Goal: Connect with others: Establish contact or relationships with other users

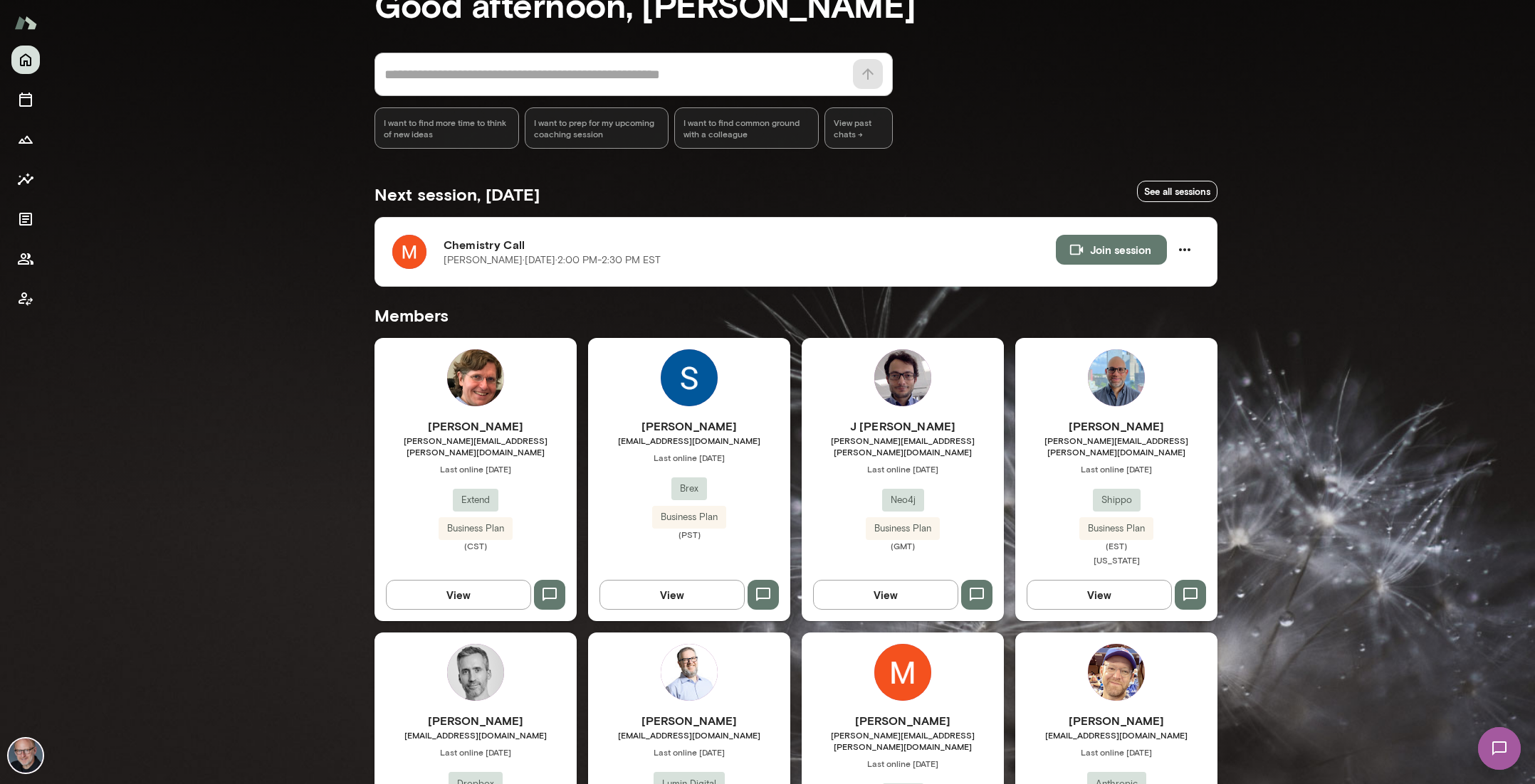
scroll to position [222, 0]
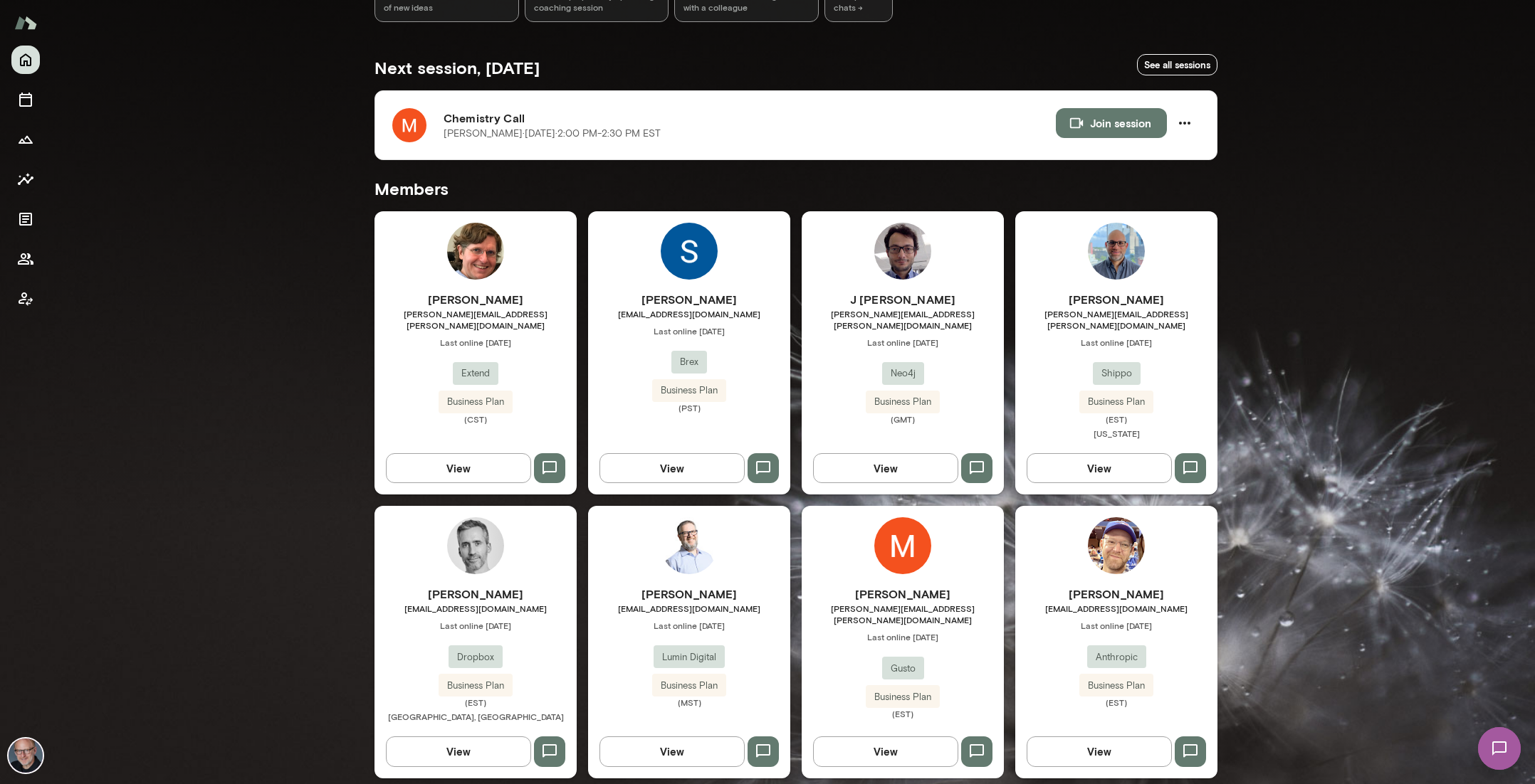
click at [1060, 603] on span "[EMAIL_ADDRESS][DOMAIN_NAME]" at bounding box center [1117, 608] width 203 height 11
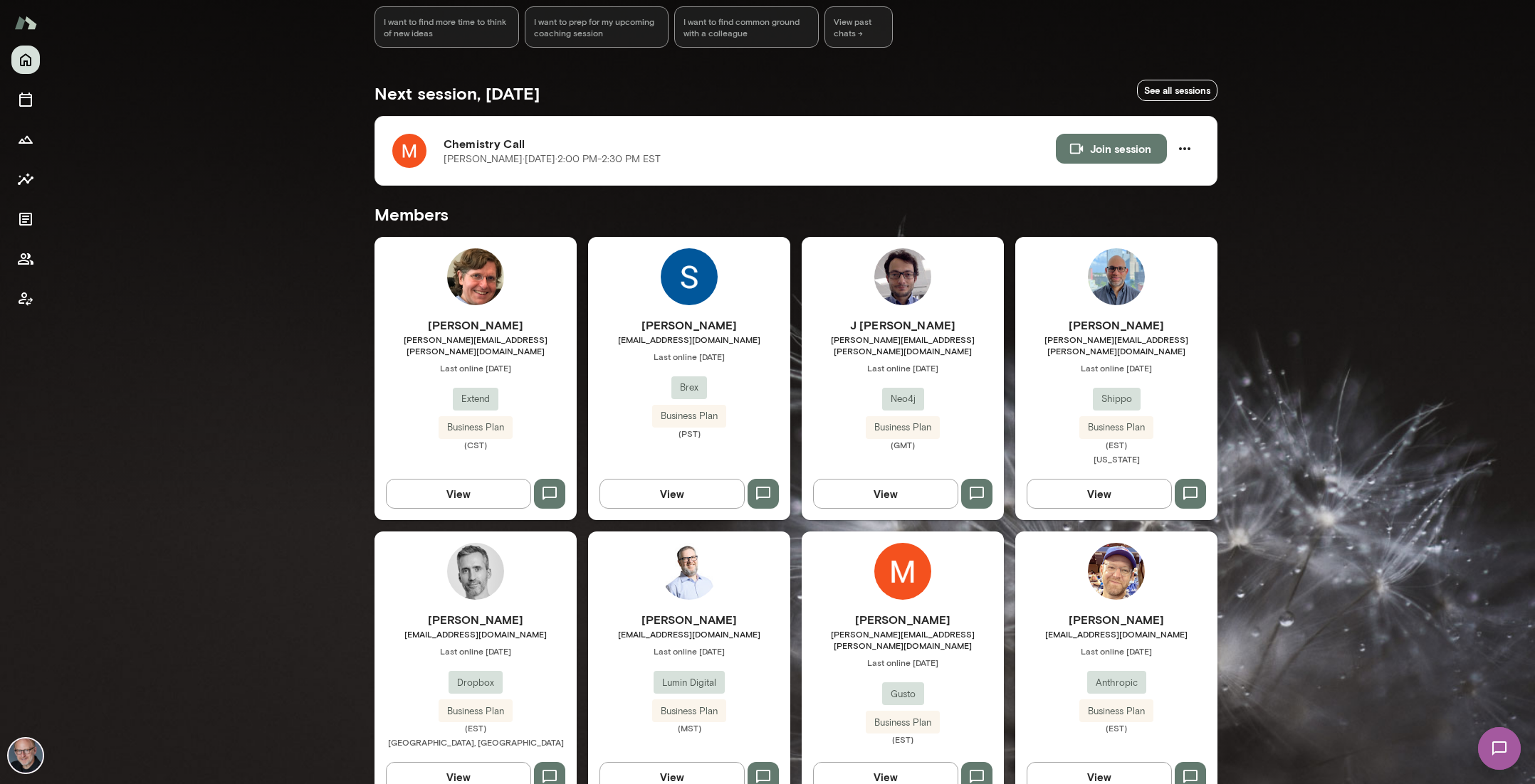
scroll to position [222, 0]
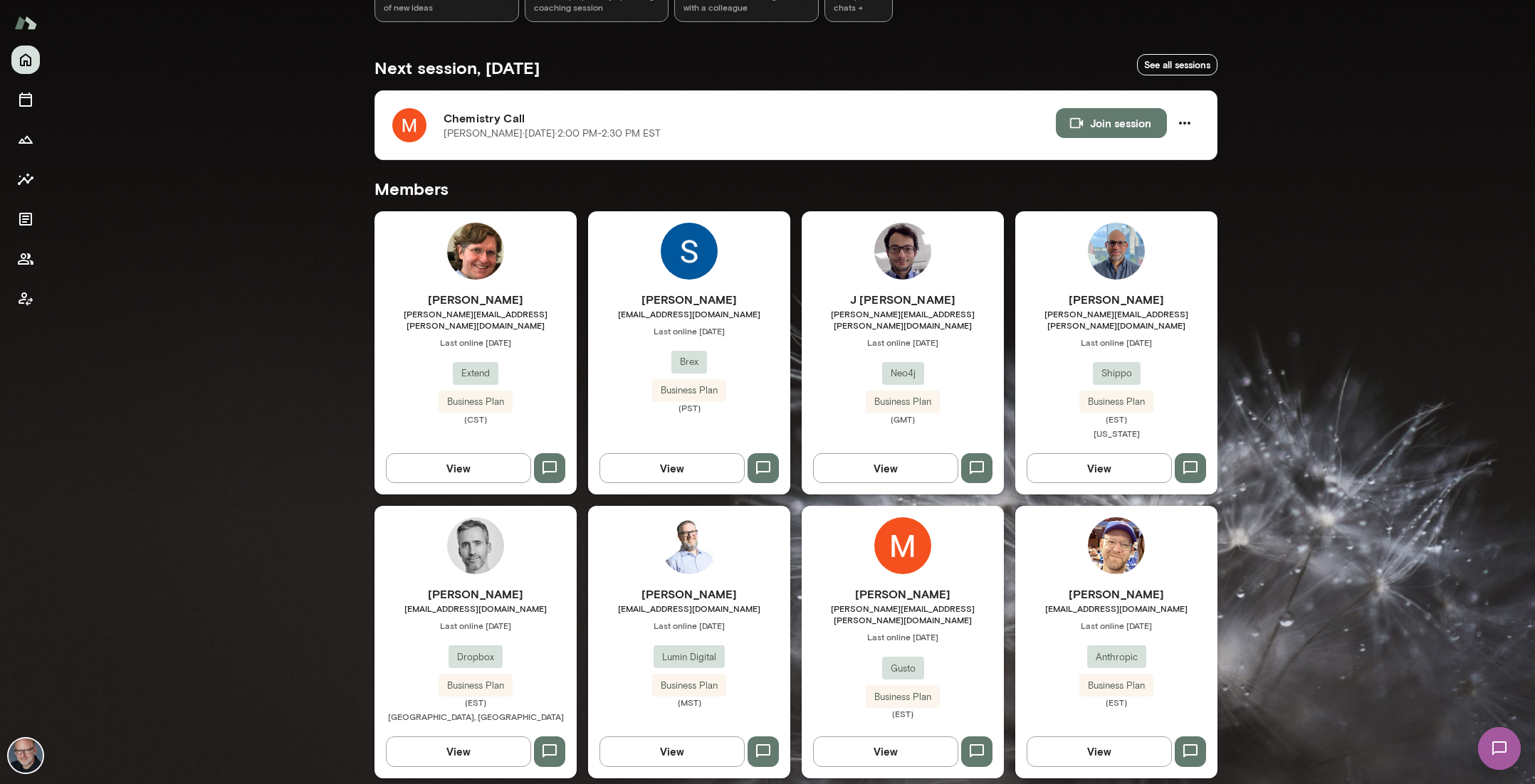
click at [832, 586] on h6 "[PERSON_NAME]" at bounding box center [903, 594] width 203 height 17
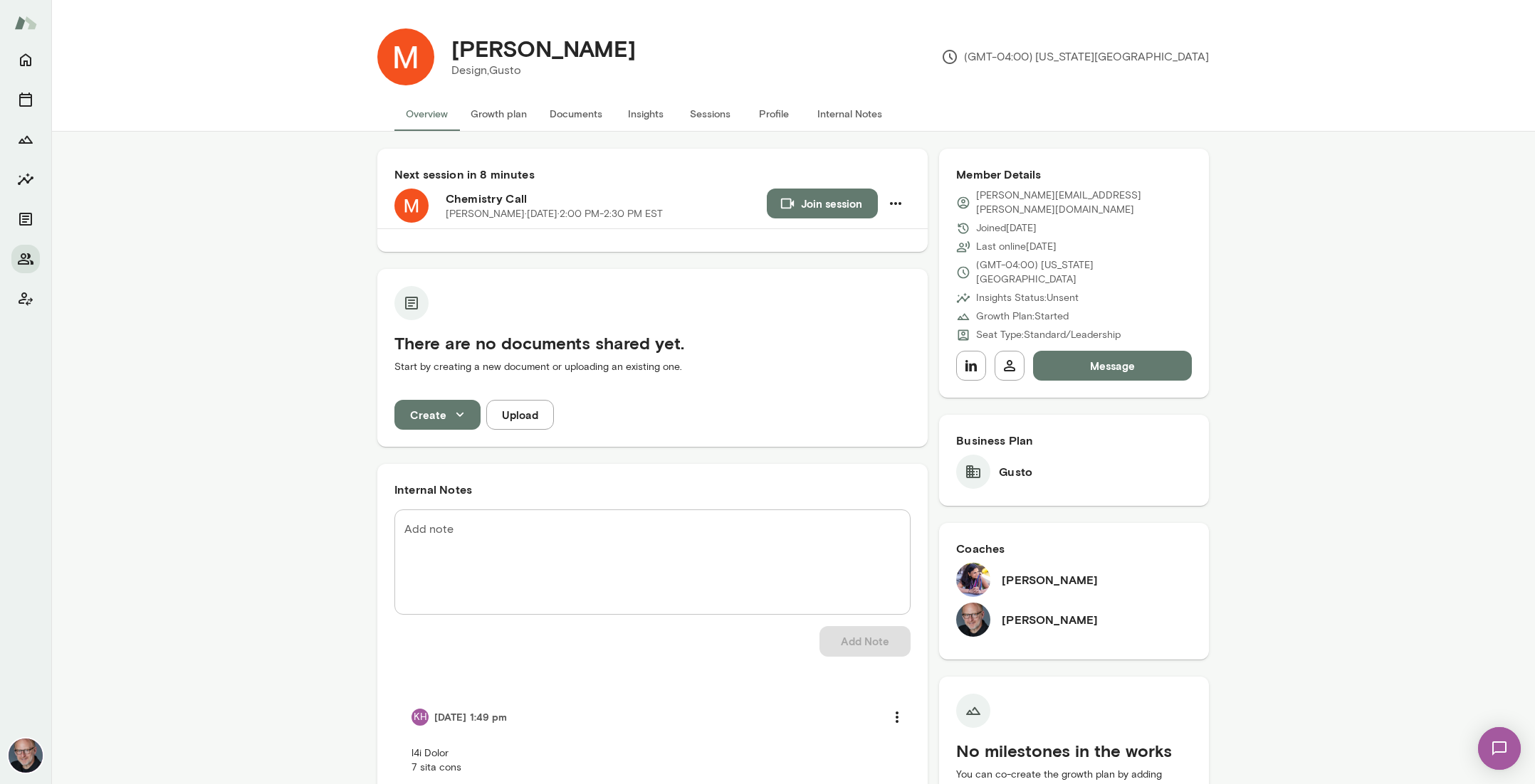
click at [809, 199] on button "Join session" at bounding box center [822, 203] width 111 height 30
